Goal: Task Accomplishment & Management: Use online tool/utility

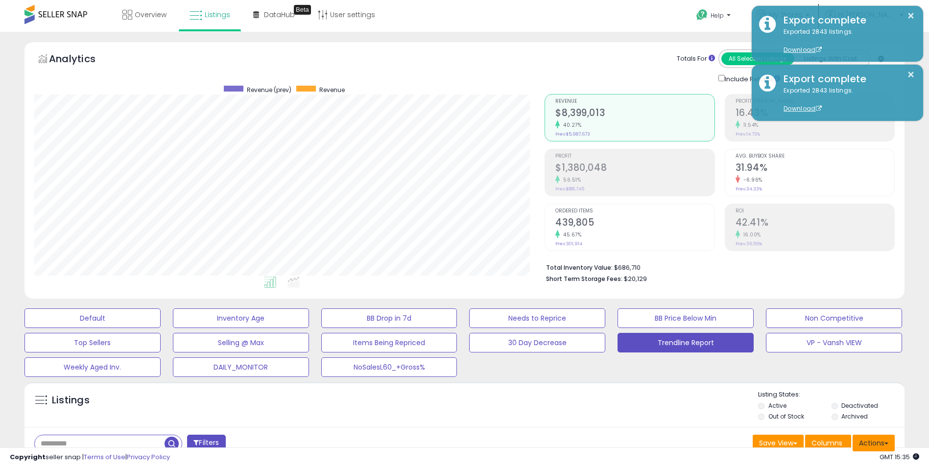
drag, startPoint x: 0, startPoint y: 0, endPoint x: 878, endPoint y: 298, distance: 927.5
click at [878, 435] on button "Actions" at bounding box center [873, 443] width 42 height 17
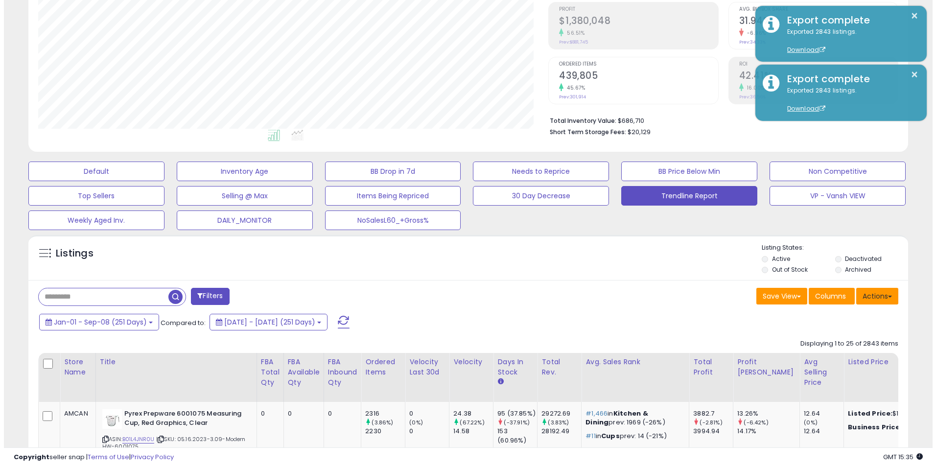
scroll to position [201, 511]
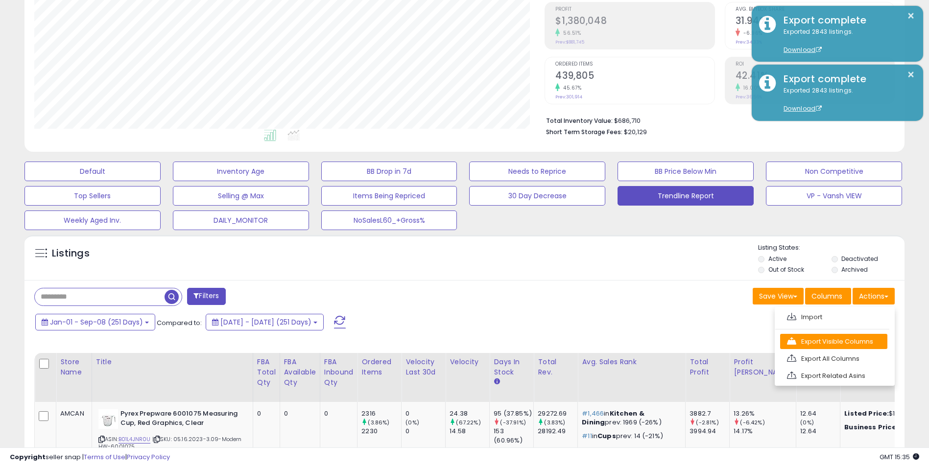
click at [828, 341] on link "Export Visible Columns" at bounding box center [833, 341] width 107 height 15
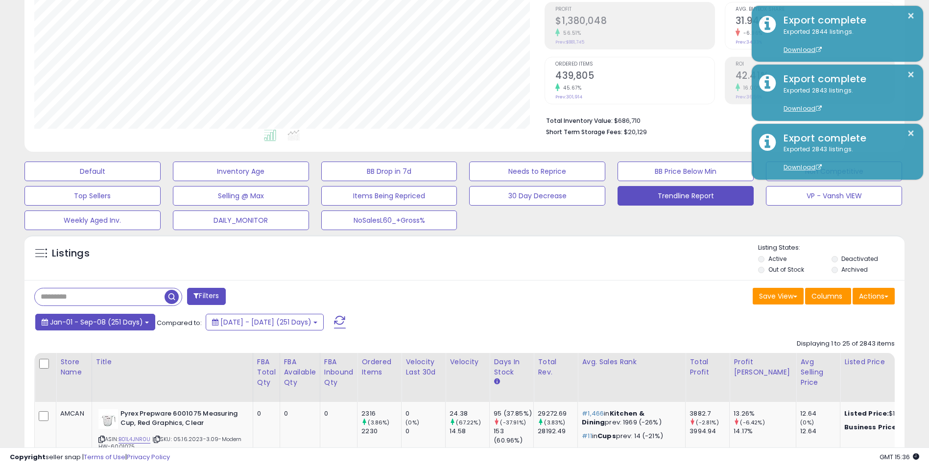
click at [139, 322] on span "Jan-01 - Sep-08 (251 Days)" at bounding box center [96, 322] width 93 height 10
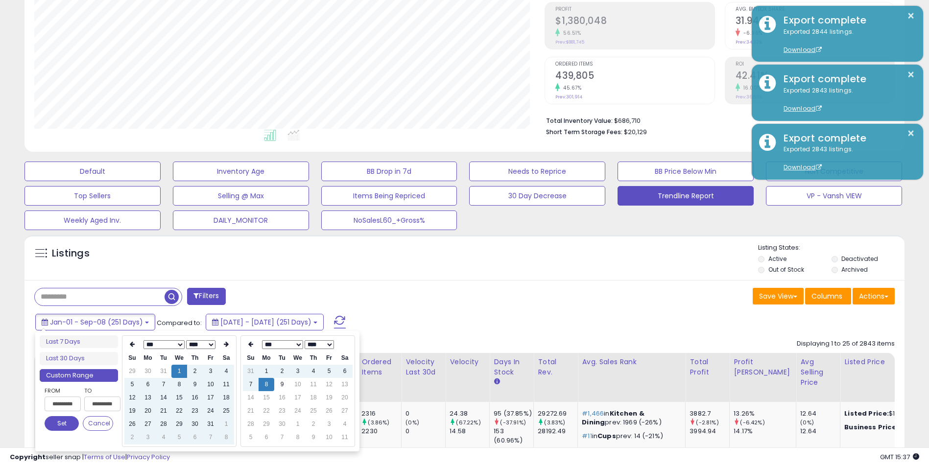
click at [84, 376] on li "Custom Range" at bounding box center [79, 375] width 78 height 13
click at [62, 405] on input "**********" at bounding box center [63, 404] width 36 height 15
click at [225, 344] on icon at bounding box center [226, 344] width 5 height 6
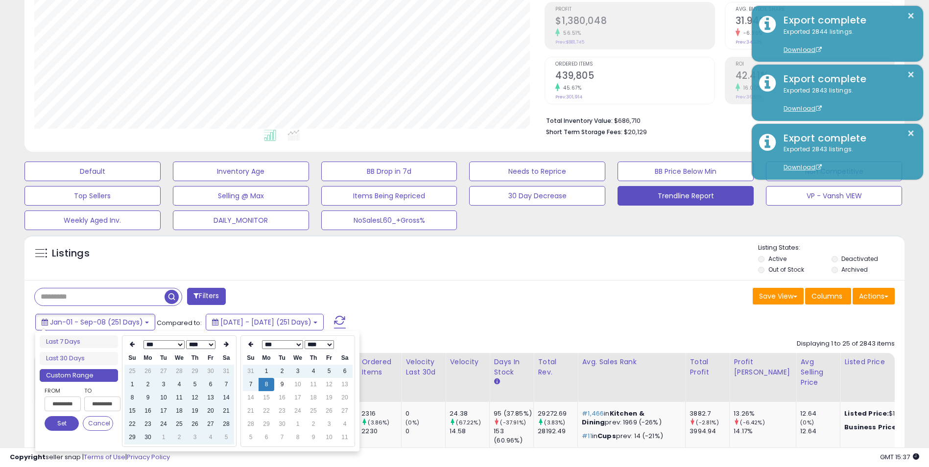
click at [225, 344] on icon at bounding box center [226, 344] width 5 height 6
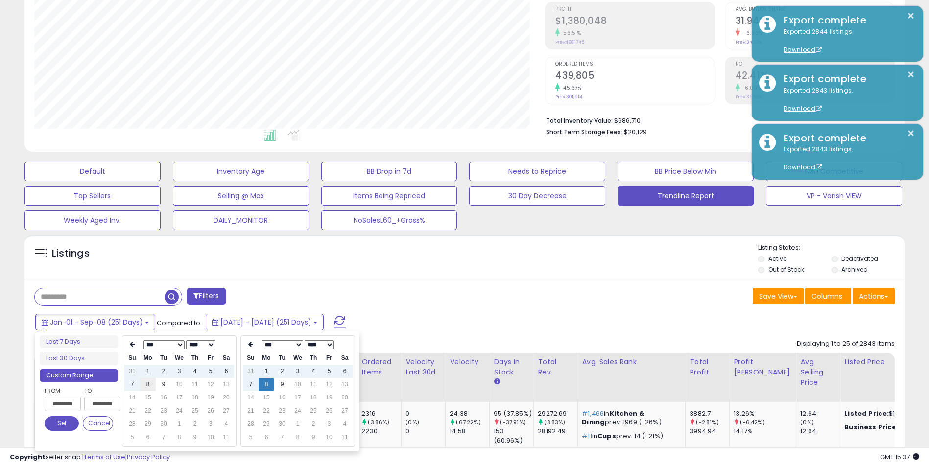
type input "**********"
click at [148, 386] on td "8" at bounding box center [148, 384] width 16 height 13
click at [60, 420] on button "Set" at bounding box center [62, 423] width 34 height 15
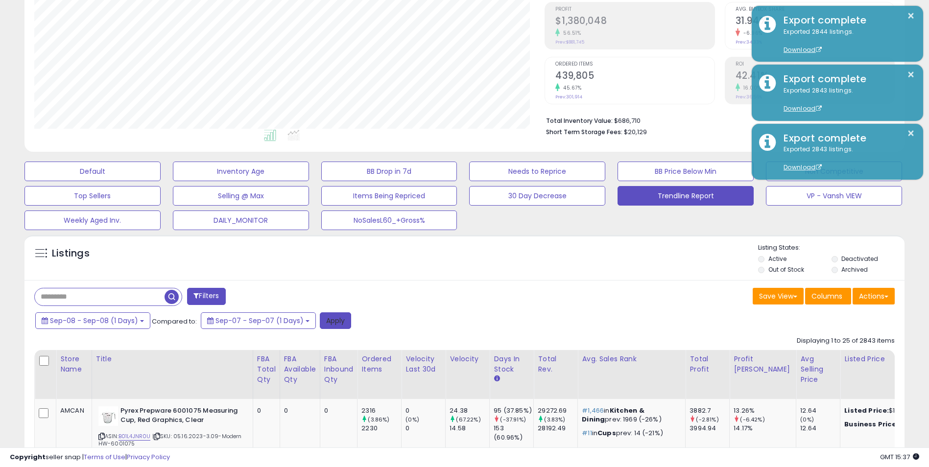
click at [336, 319] on button "Apply" at bounding box center [335, 320] width 31 height 17
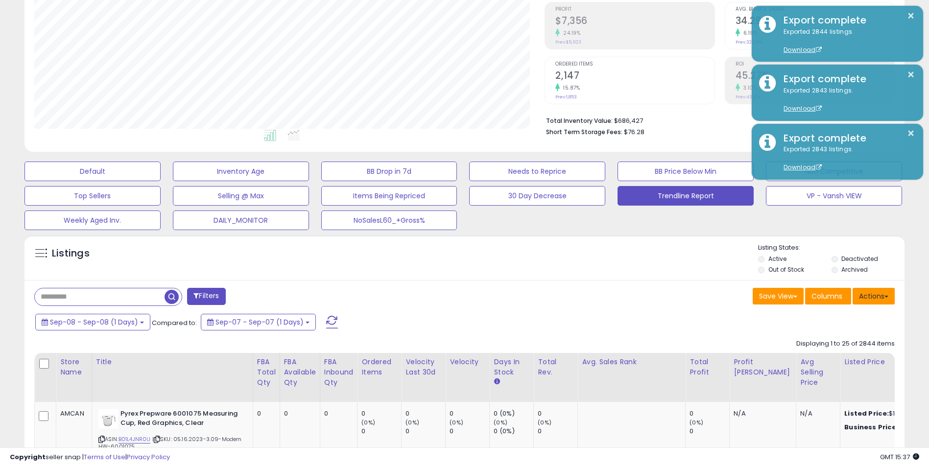
click at [878, 295] on button "Actions" at bounding box center [873, 296] width 42 height 17
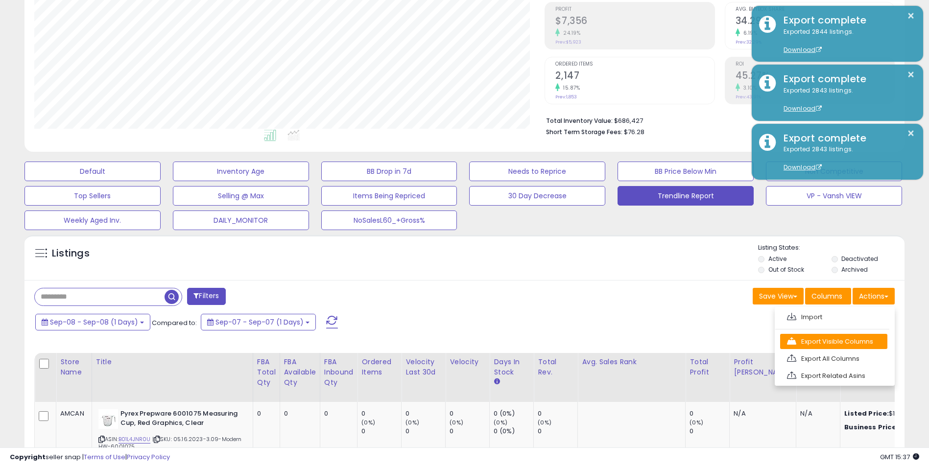
click at [832, 340] on link "Export Visible Columns" at bounding box center [833, 341] width 107 height 15
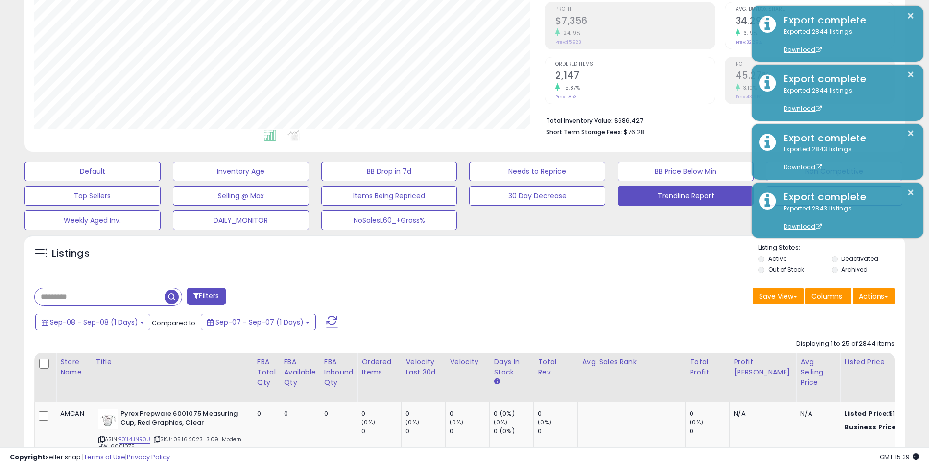
click at [93, 291] on input "text" at bounding box center [100, 296] width 130 height 17
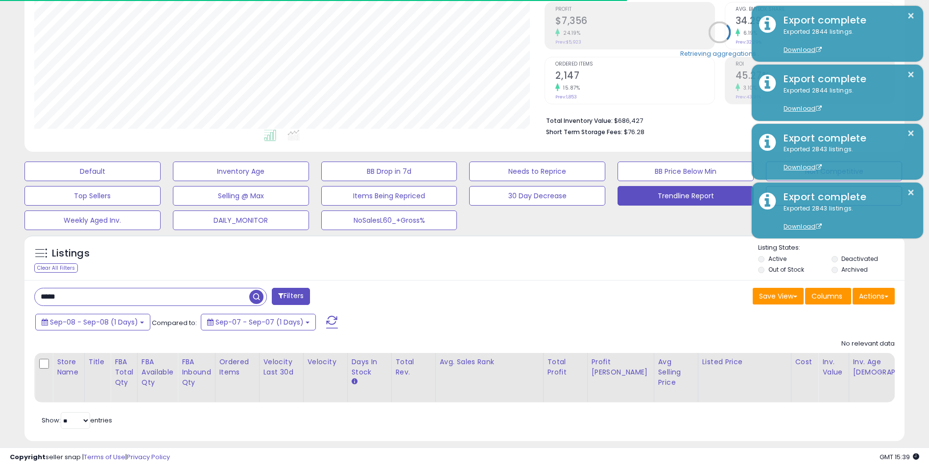
type input "*****"
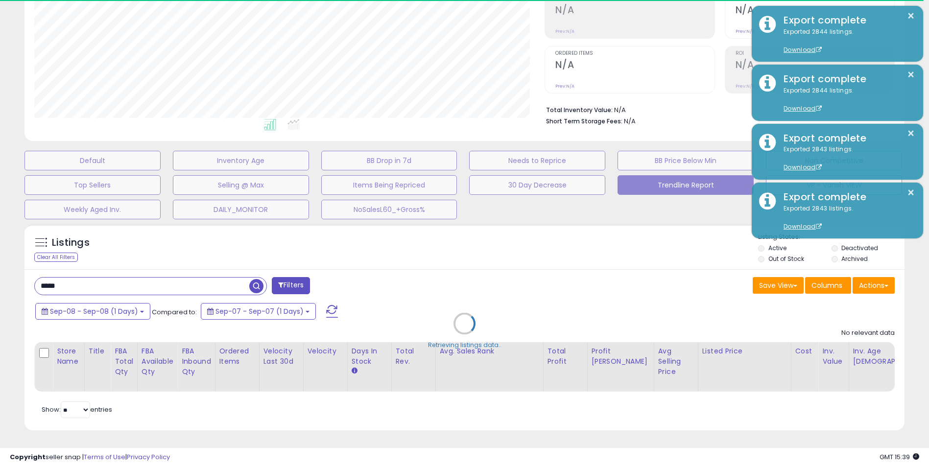
scroll to position [165, 0]
click at [142, 307] on div "Retrieving listings data.." at bounding box center [464, 330] width 894 height 223
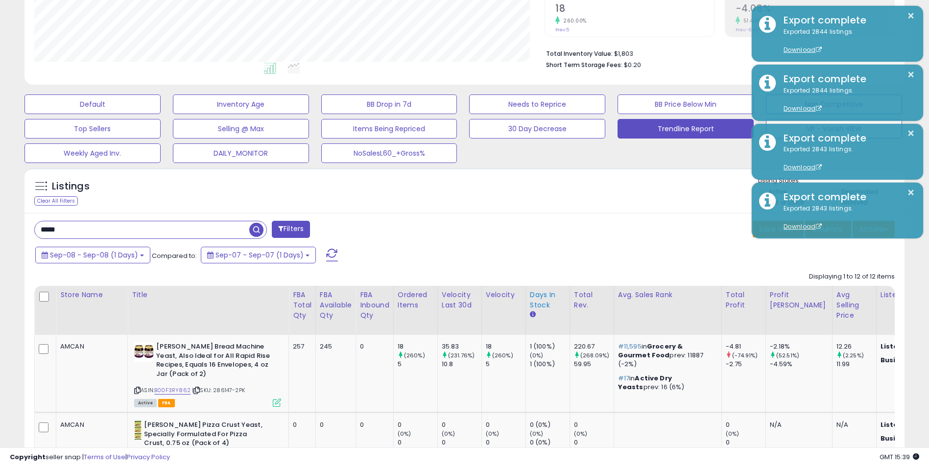
scroll to position [263, 0]
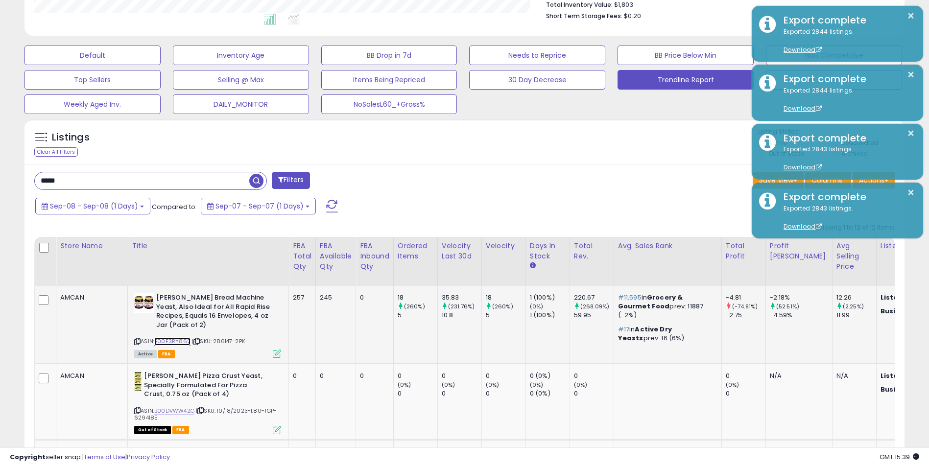
click at [170, 340] on link "B00F3RY862" at bounding box center [172, 341] width 36 height 8
